Goal: Transaction & Acquisition: Purchase product/service

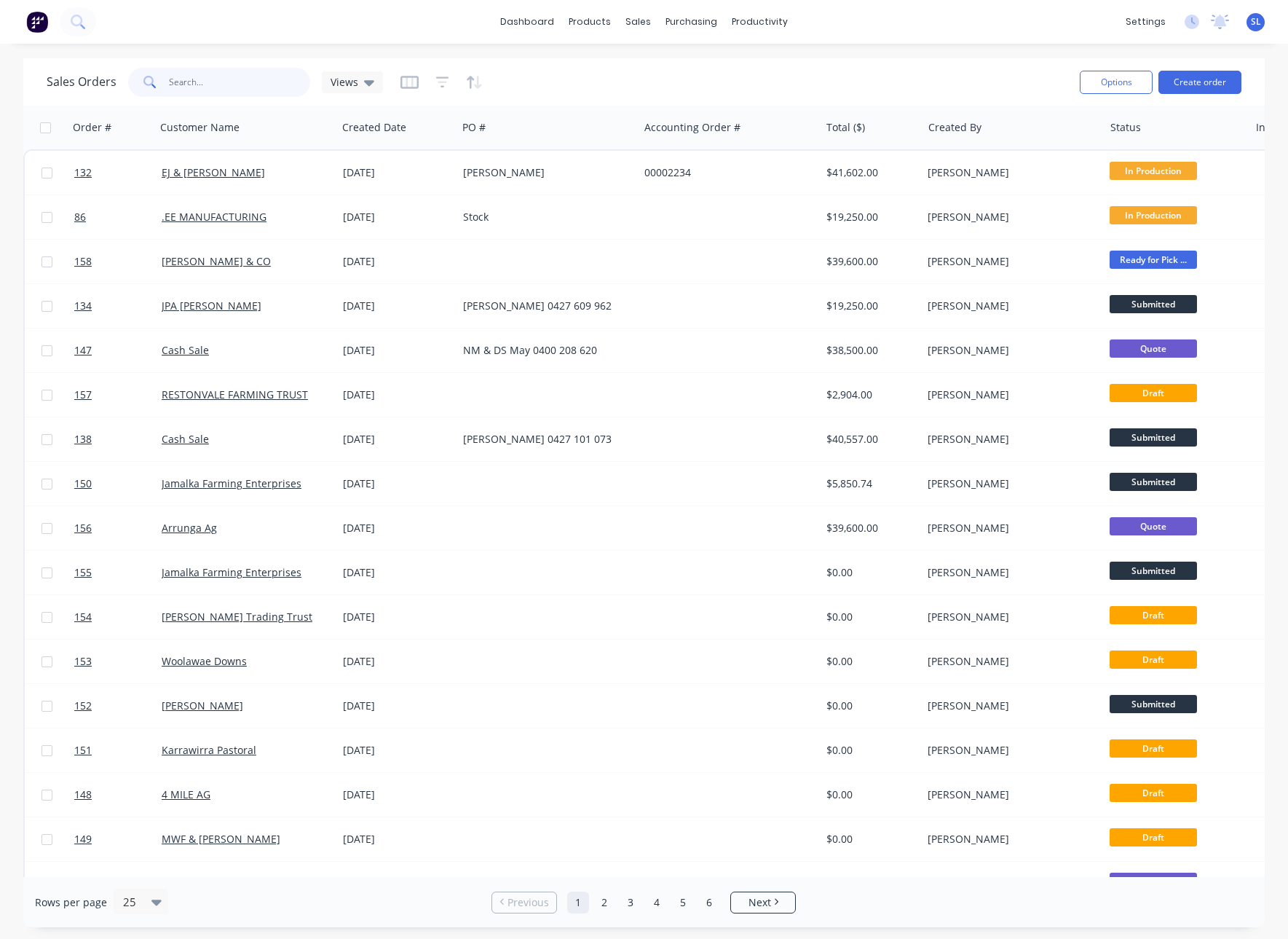
click at [229, 79] on input "text" at bounding box center [240, 82] width 142 height 29
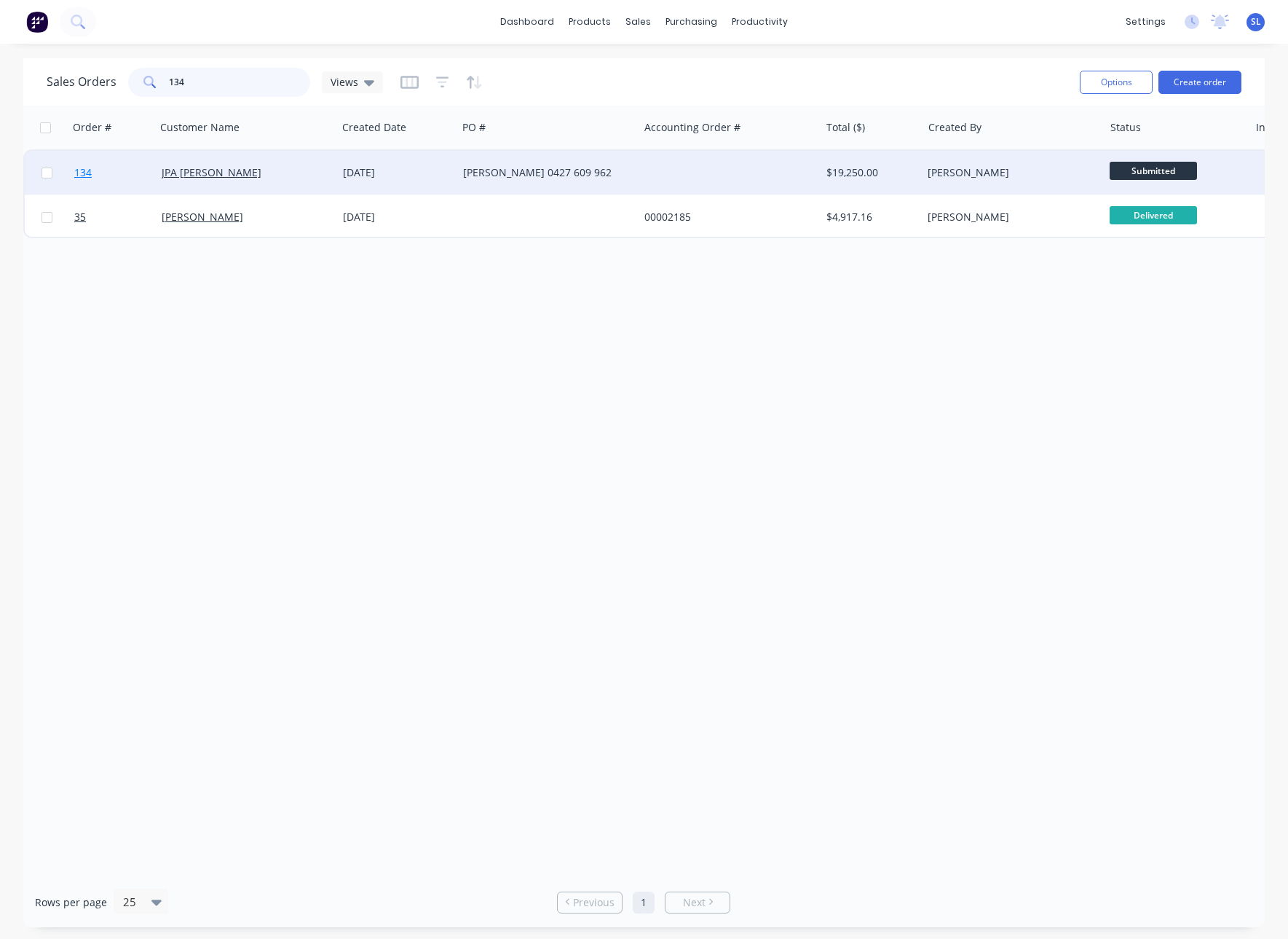
type input "134"
click at [89, 170] on span "134" at bounding box center [82, 173] width 17 height 15
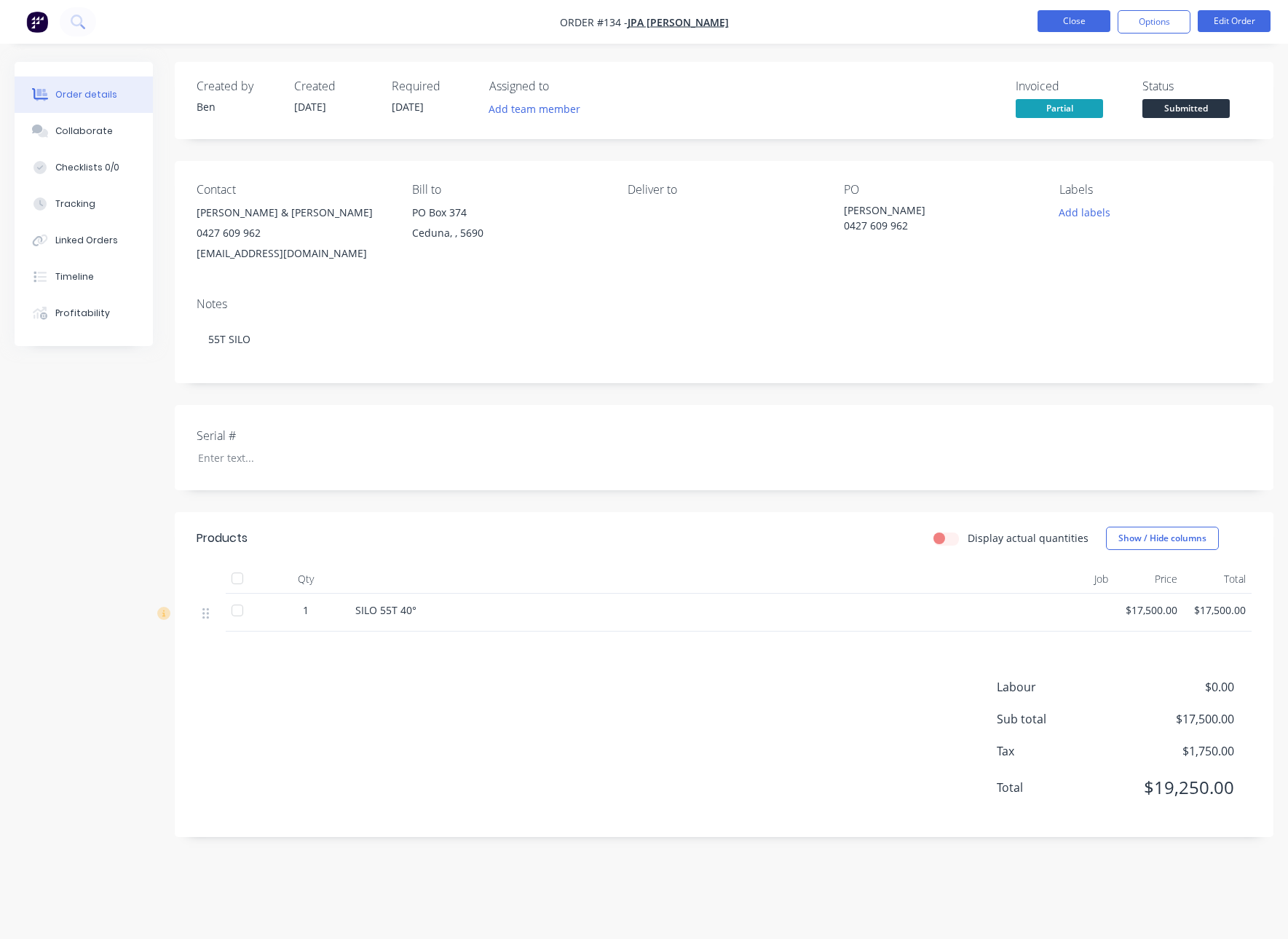
click at [1055, 23] on button "Close" at bounding box center [1074, 21] width 73 height 22
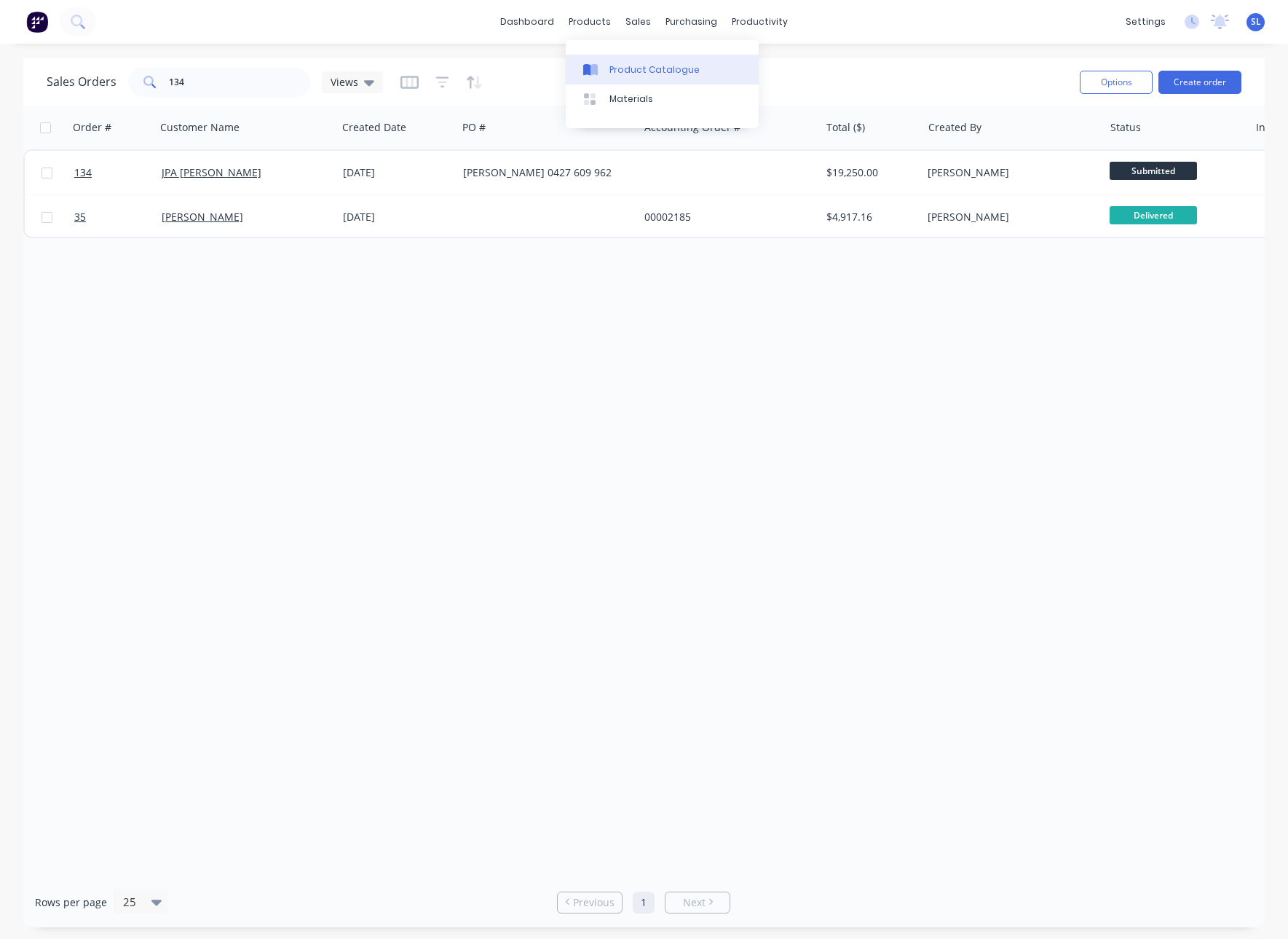
click at [605, 61] on link "Product Catalogue" at bounding box center [661, 70] width 193 height 29
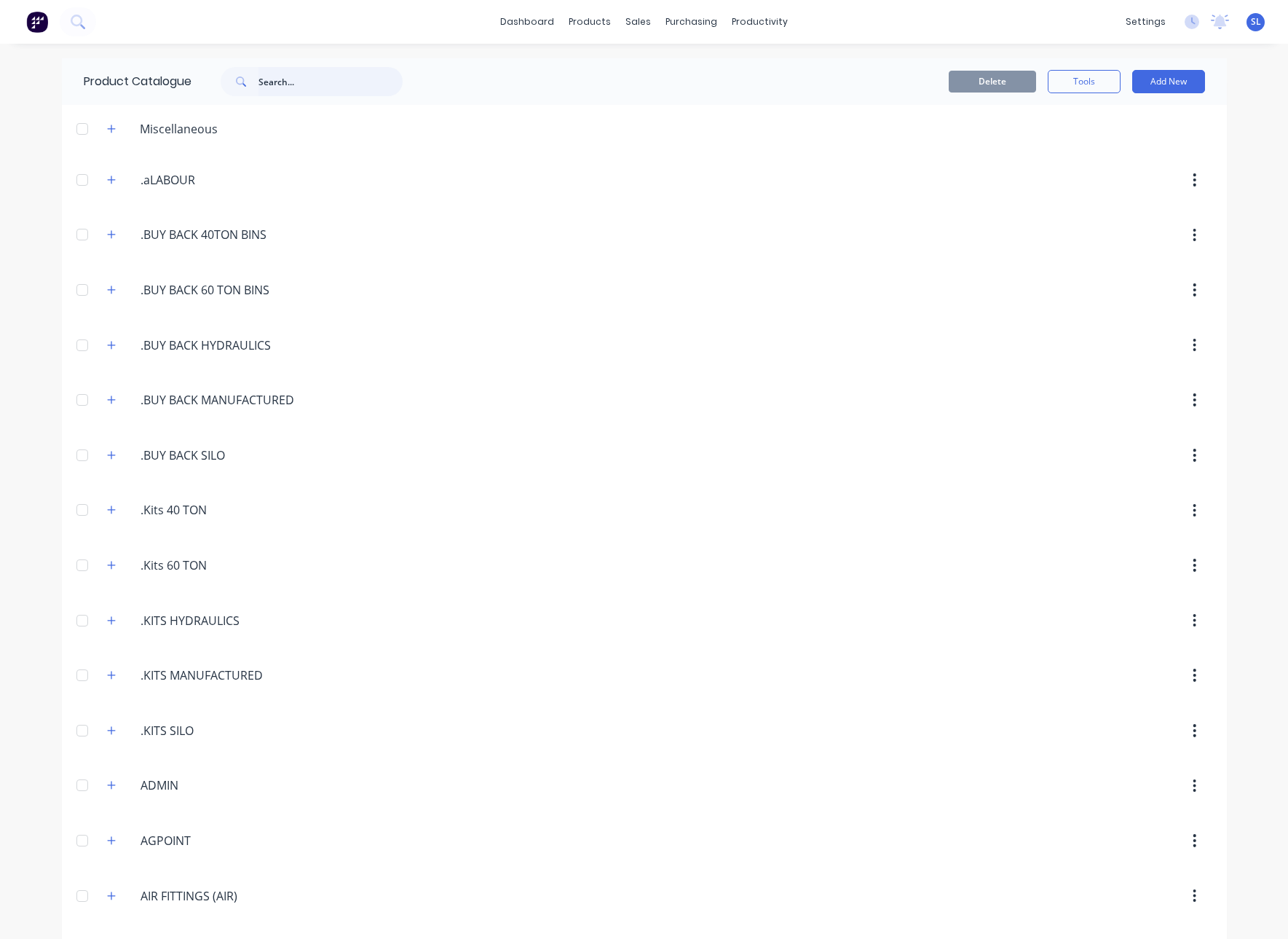
click at [280, 88] on input "text" at bounding box center [331, 81] width 145 height 29
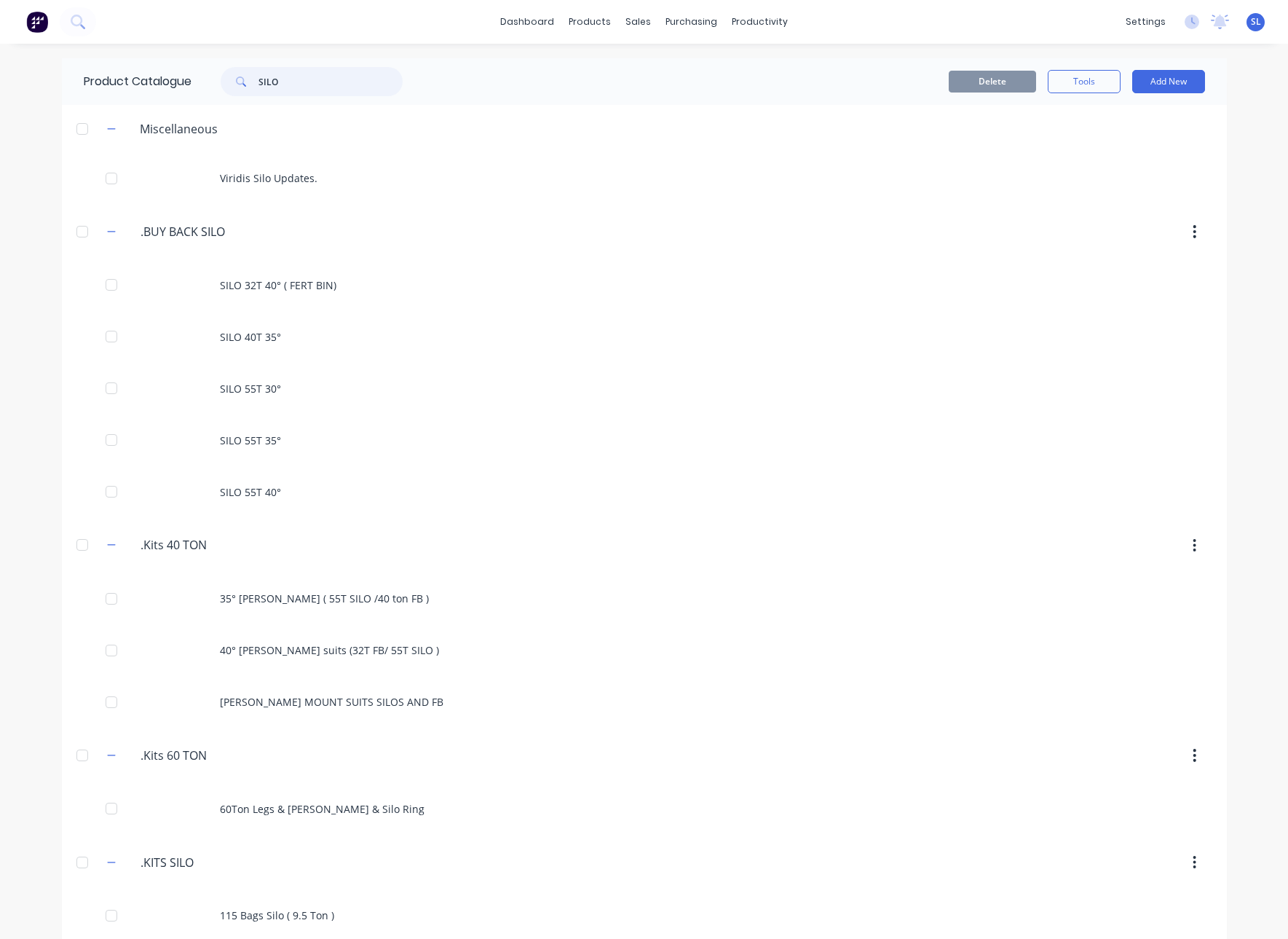
type input "SILO"
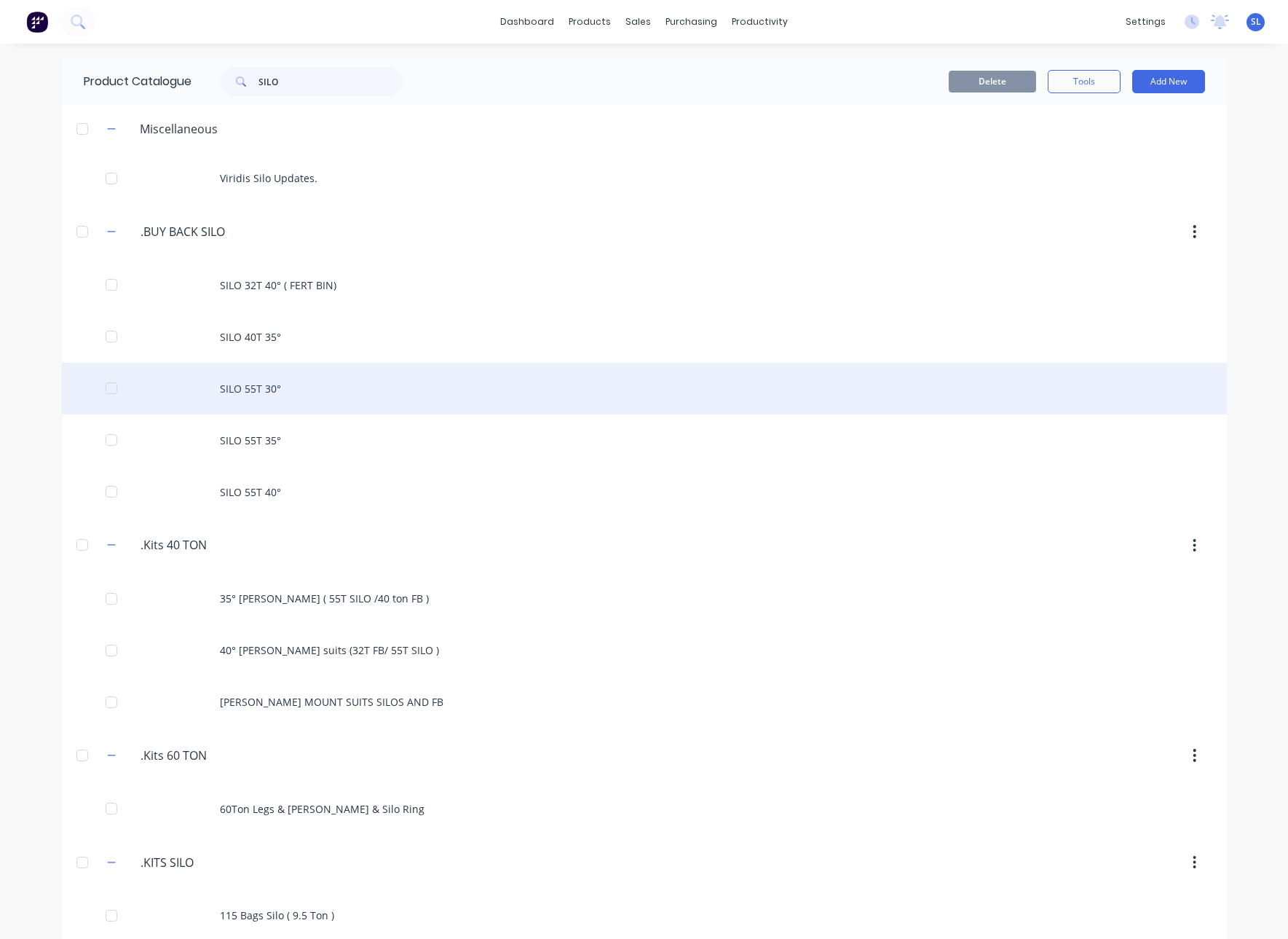
scroll to position [653, 0]
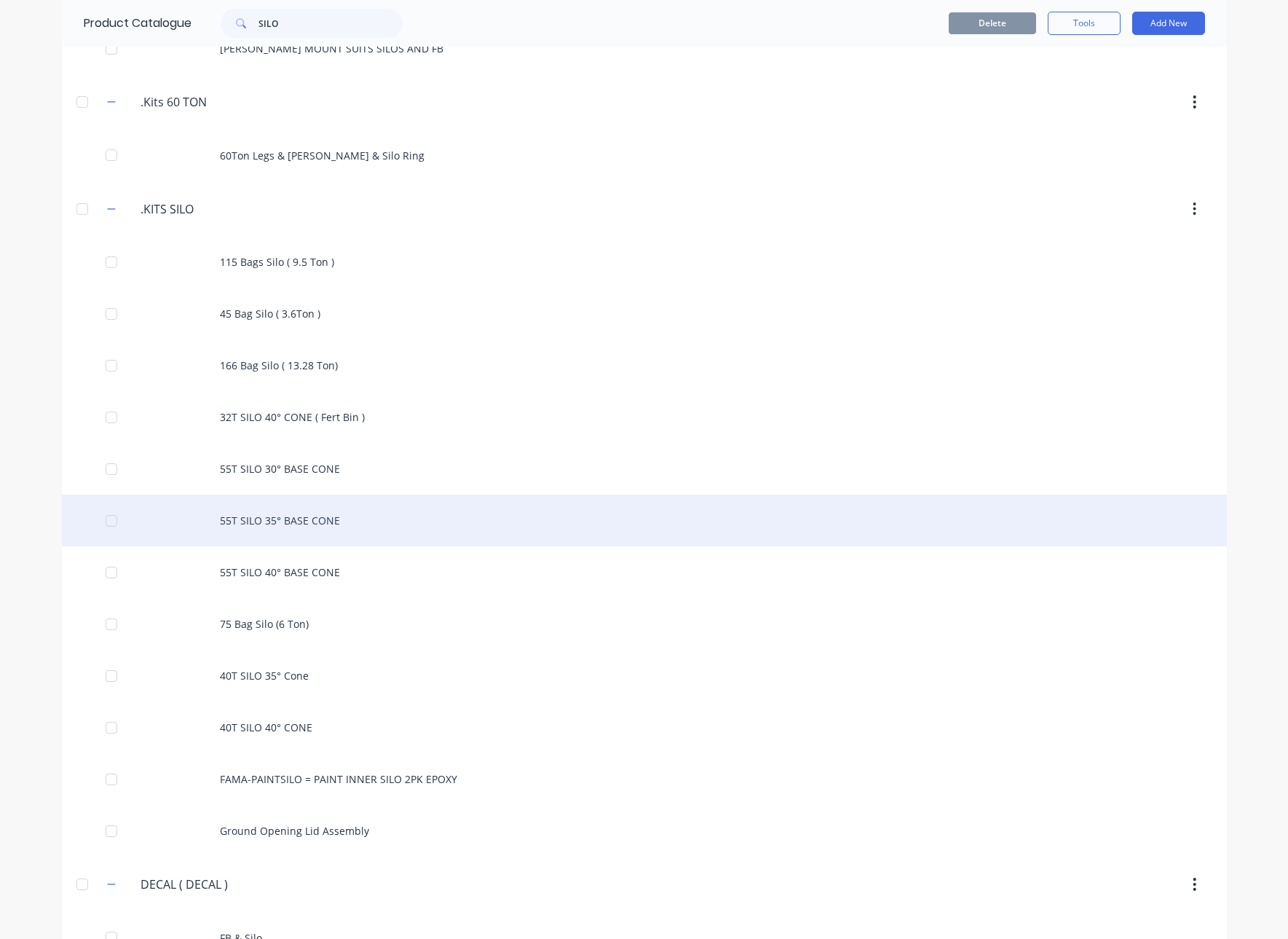
click at [288, 523] on div "55T SILO 35° BASE CONE" at bounding box center [645, 520] width 1165 height 52
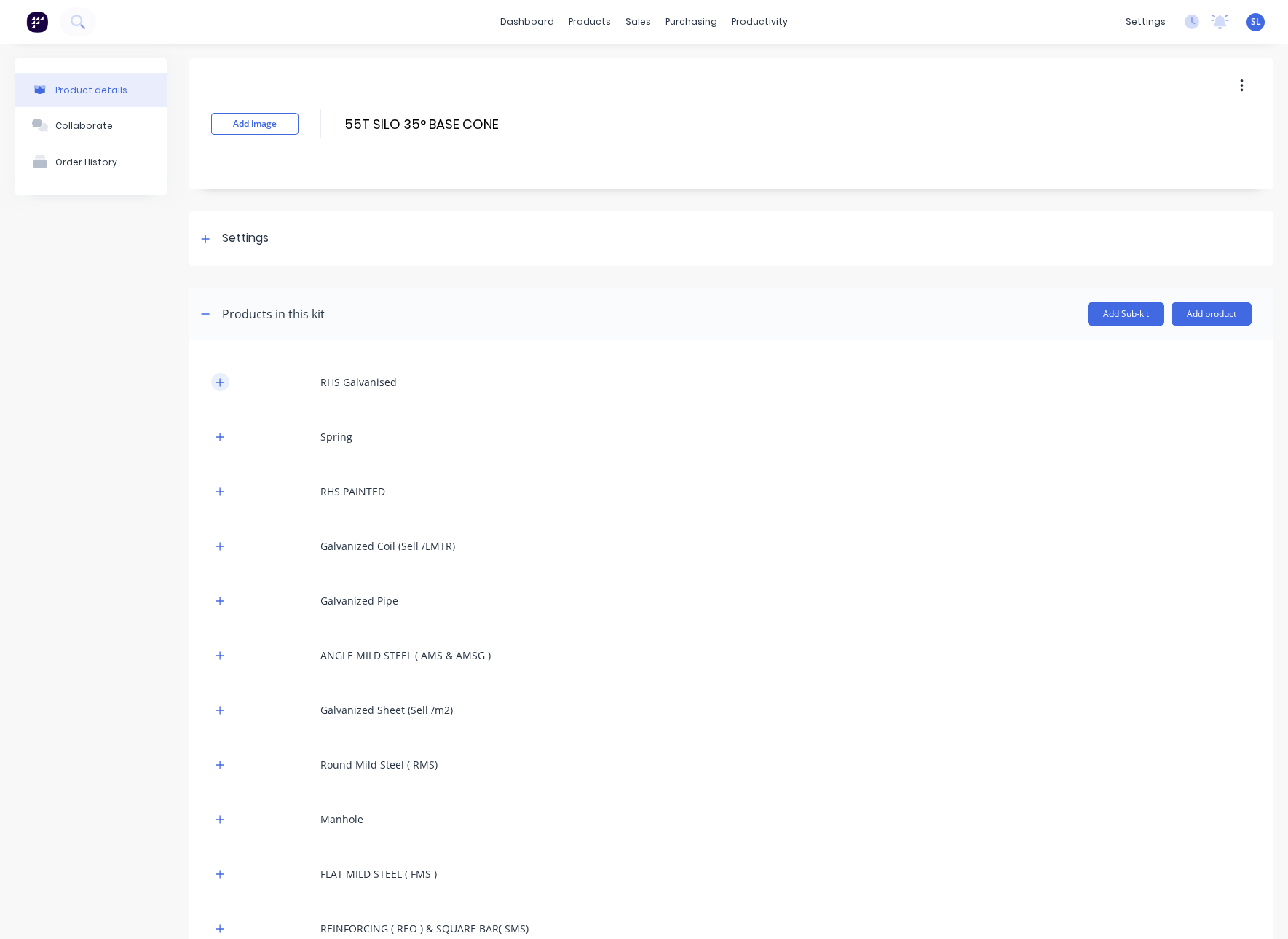
click at [220, 375] on button "button" at bounding box center [220, 383] width 18 height 18
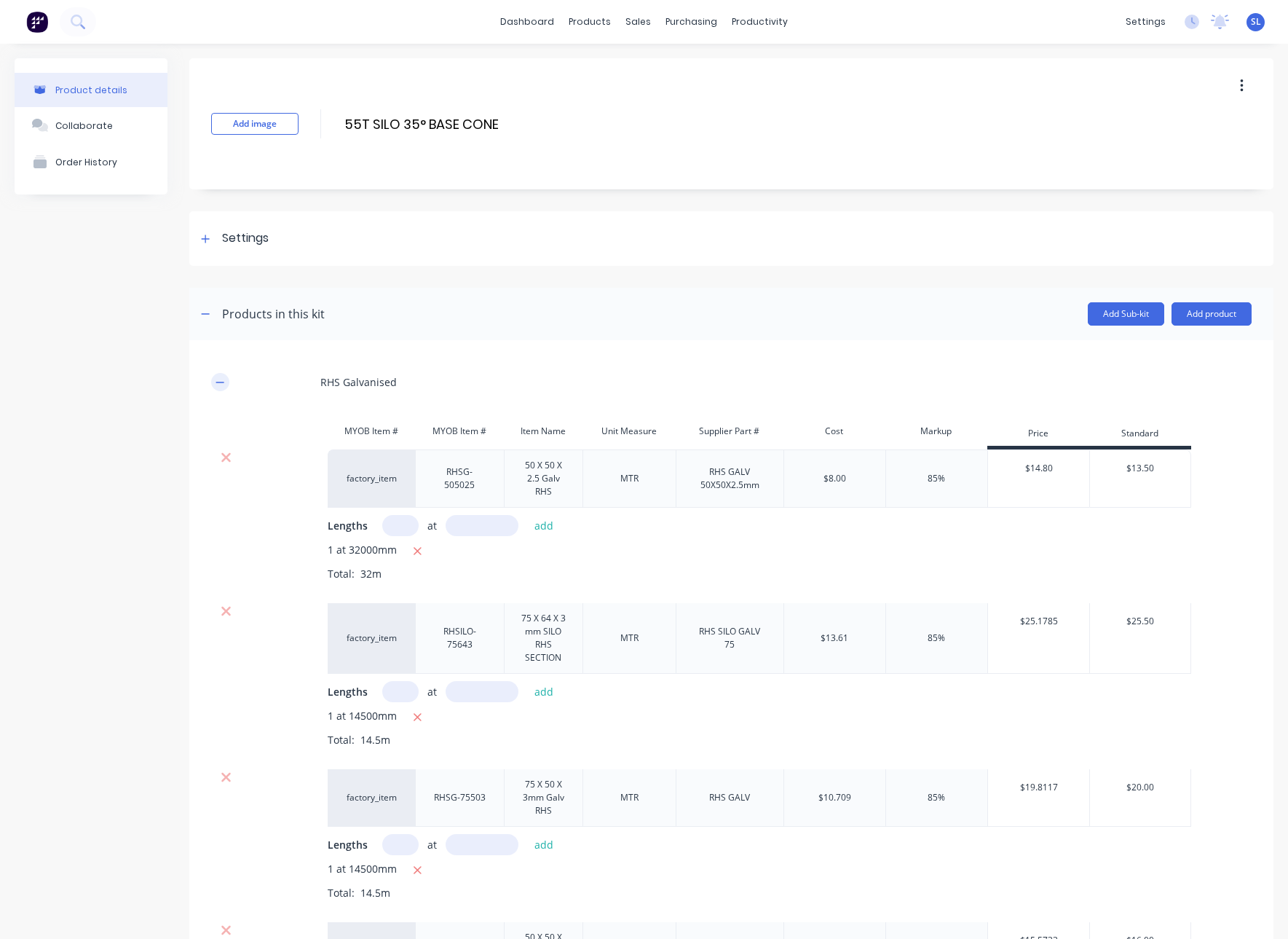
click at [220, 375] on button "button" at bounding box center [220, 383] width 18 height 18
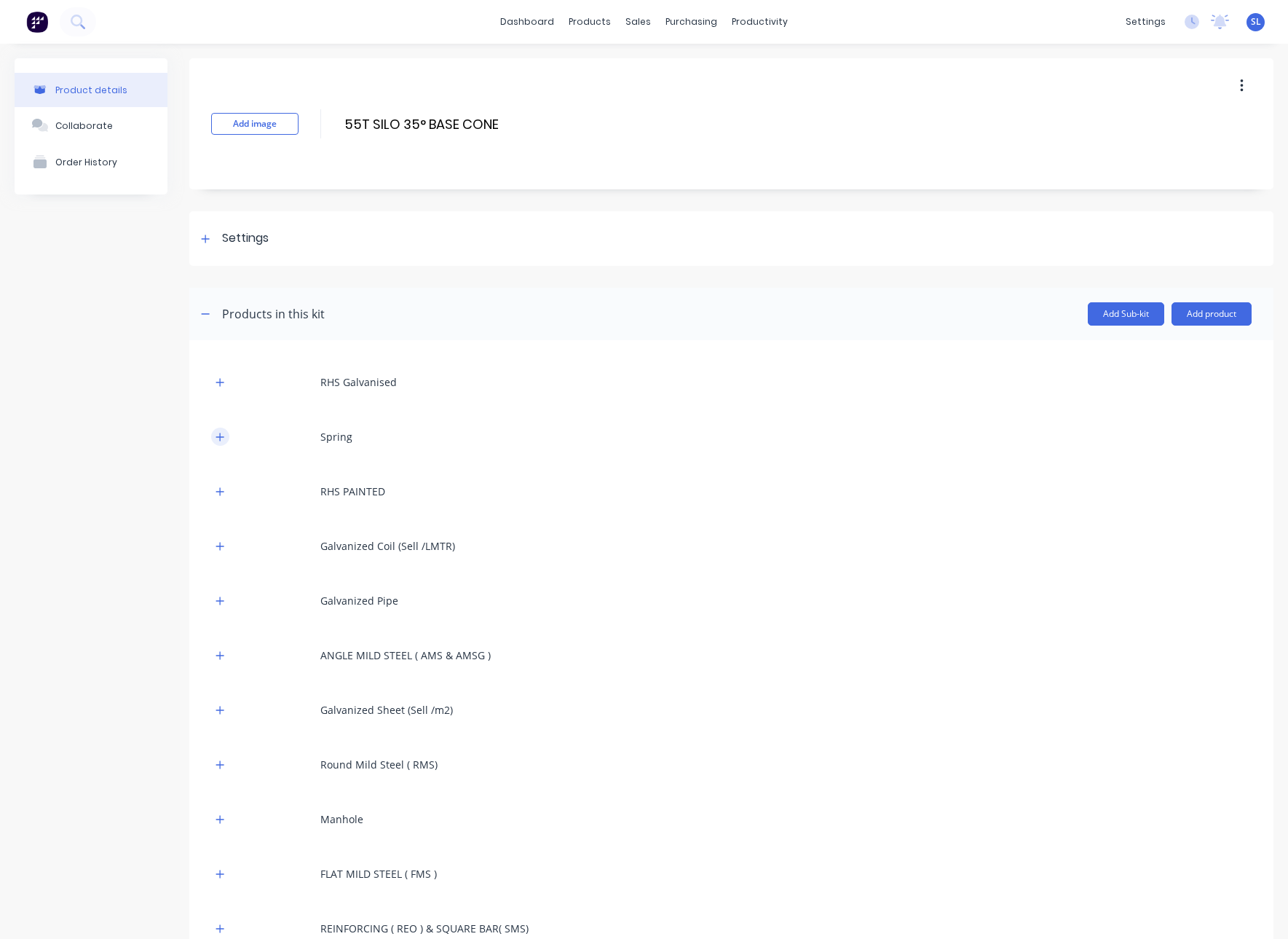
click at [217, 437] on icon "button" at bounding box center [220, 437] width 9 height 10
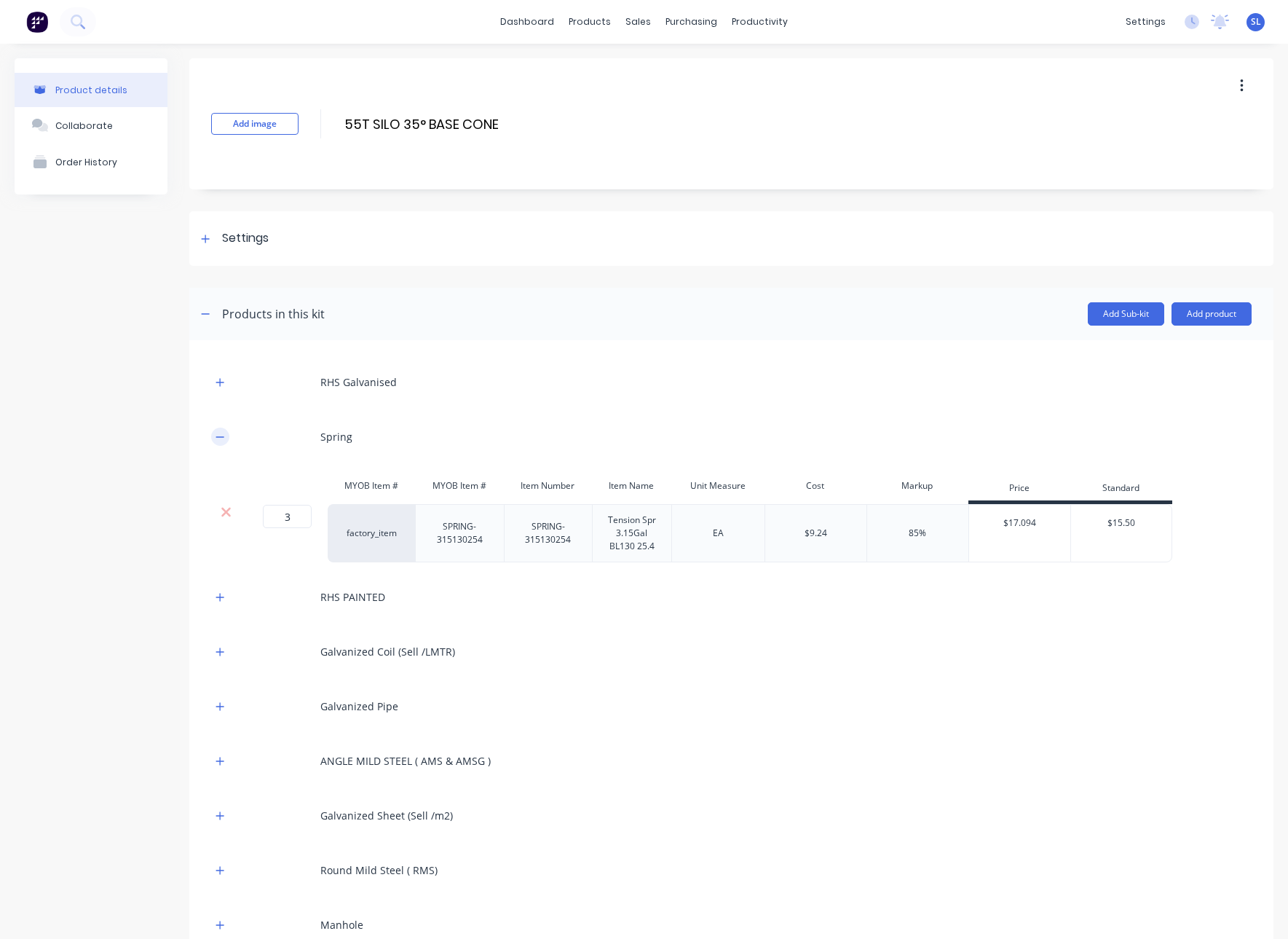
click at [217, 437] on icon "button" at bounding box center [220, 437] width 9 height 10
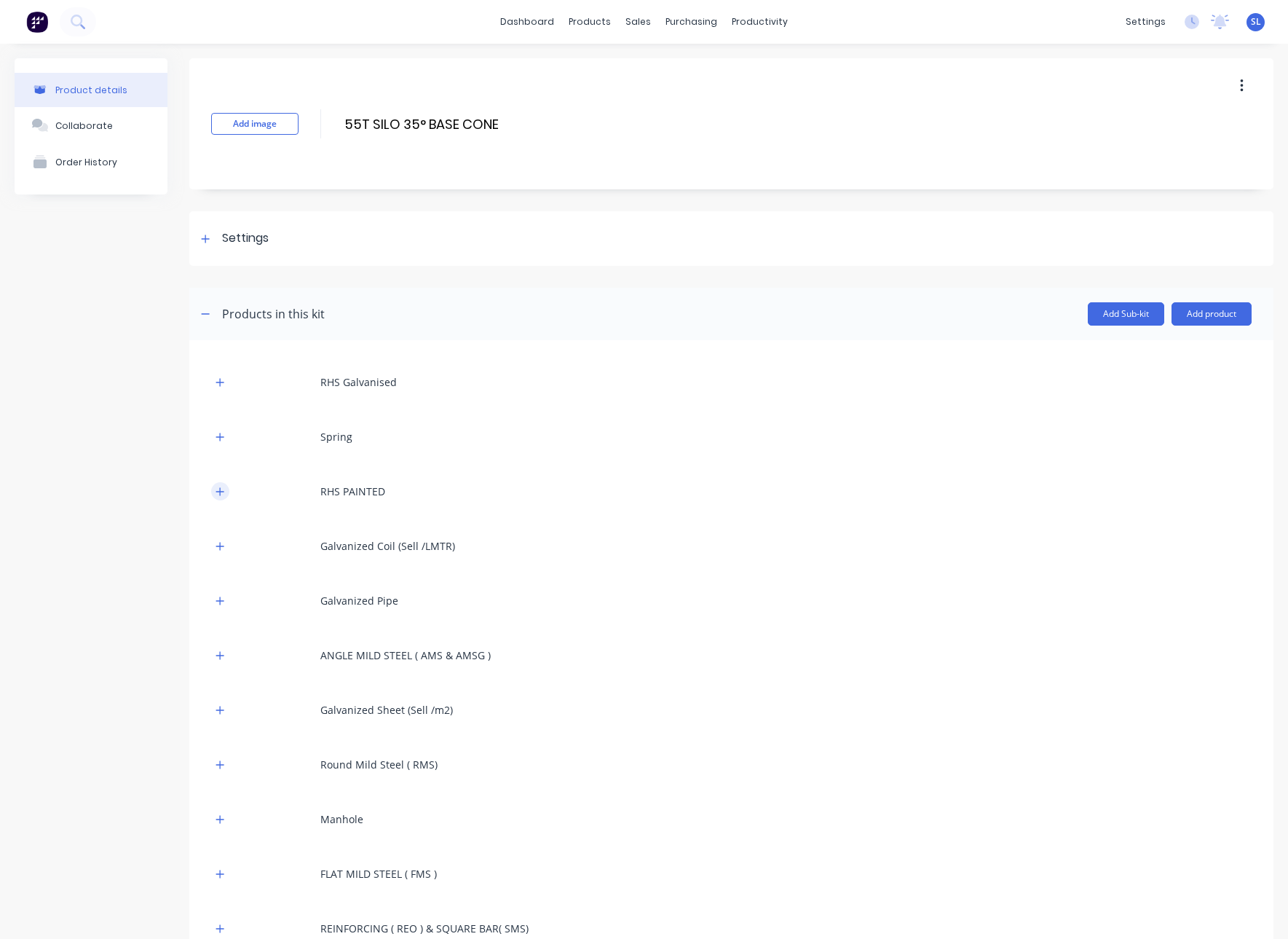
click at [216, 494] on icon "button" at bounding box center [220, 491] width 9 height 10
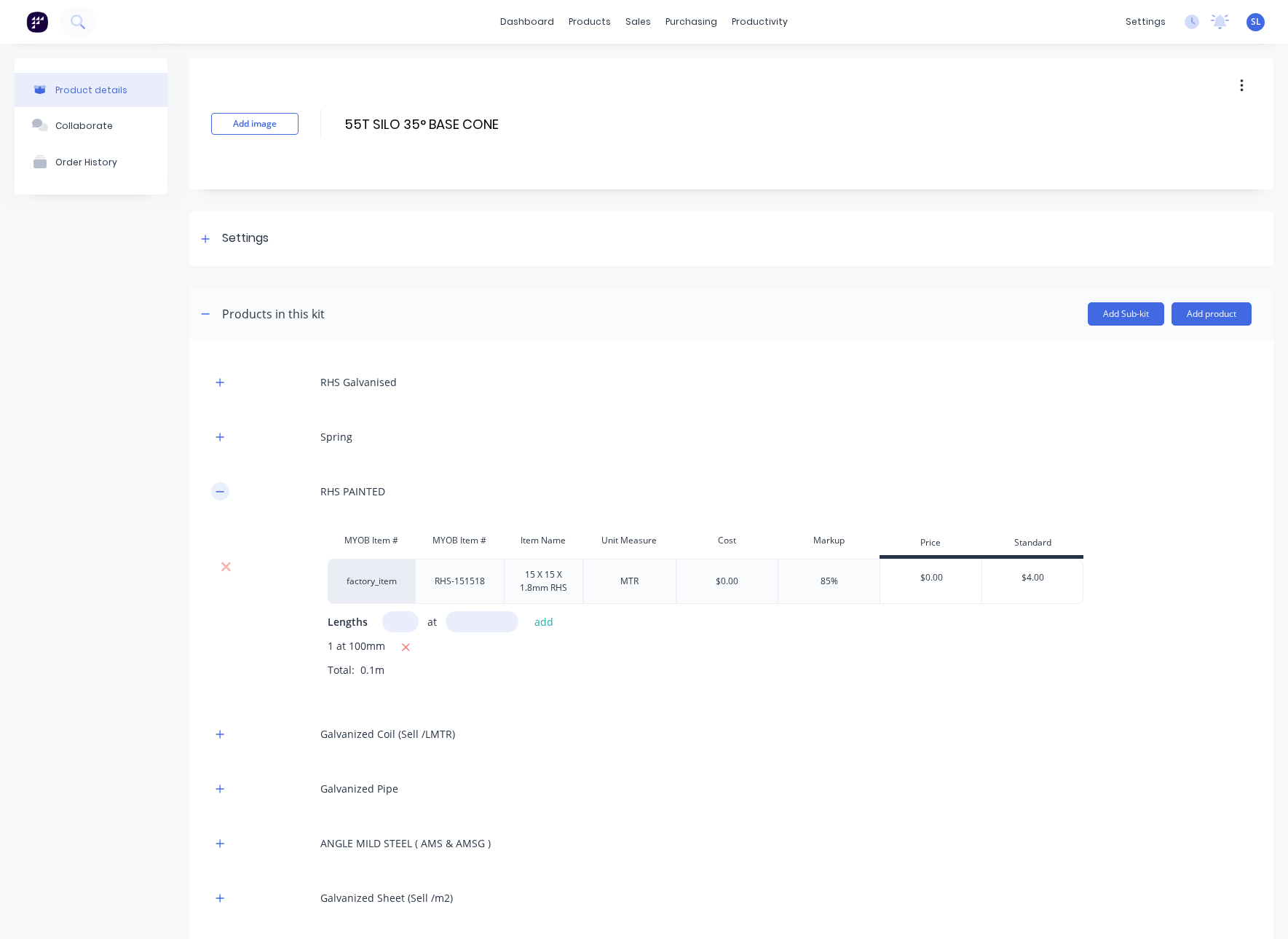
click at [216, 494] on icon "button" at bounding box center [220, 491] width 9 height 10
